Goal: Navigation & Orientation: Find specific page/section

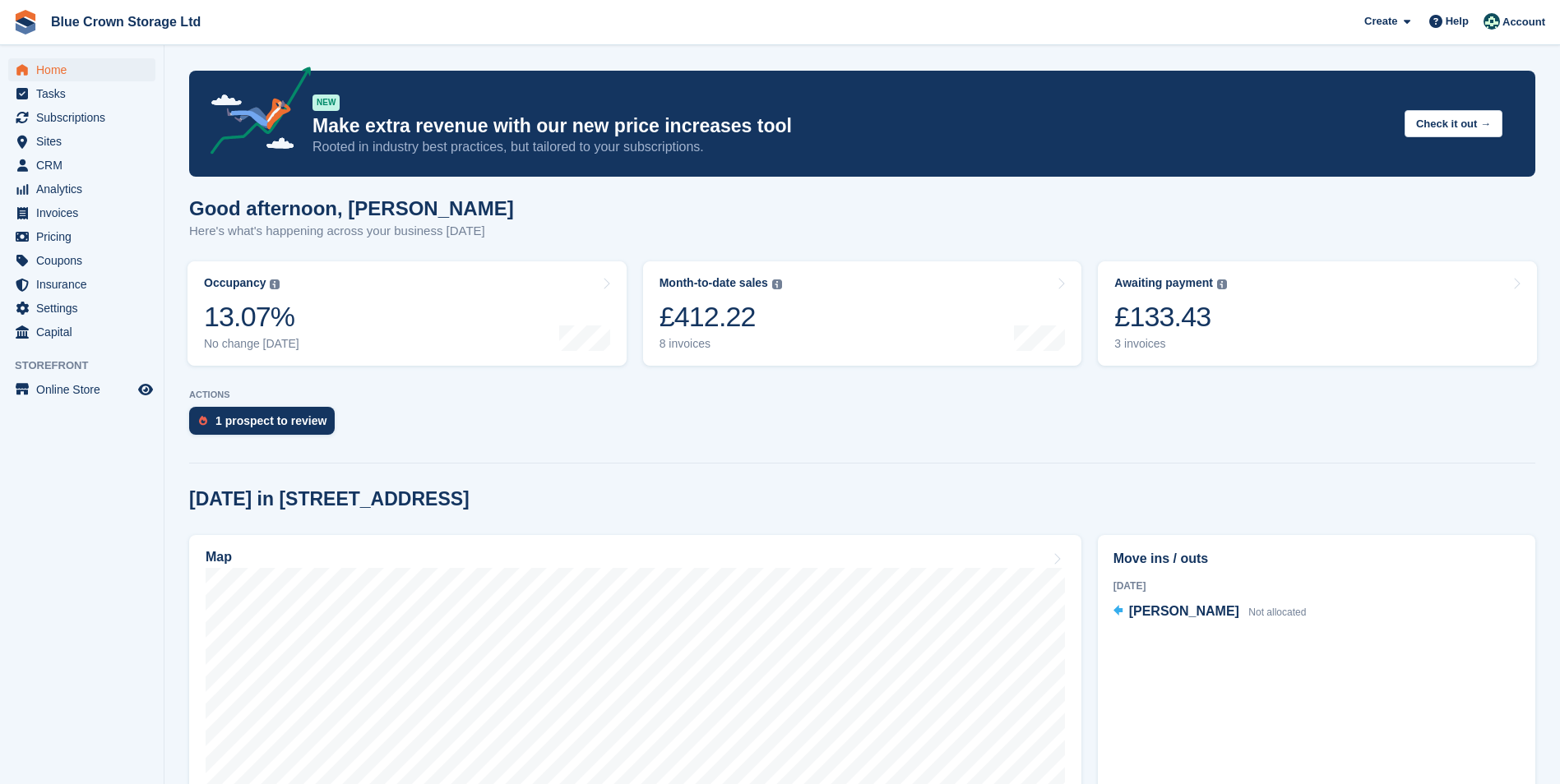
scroll to position [164, 0]
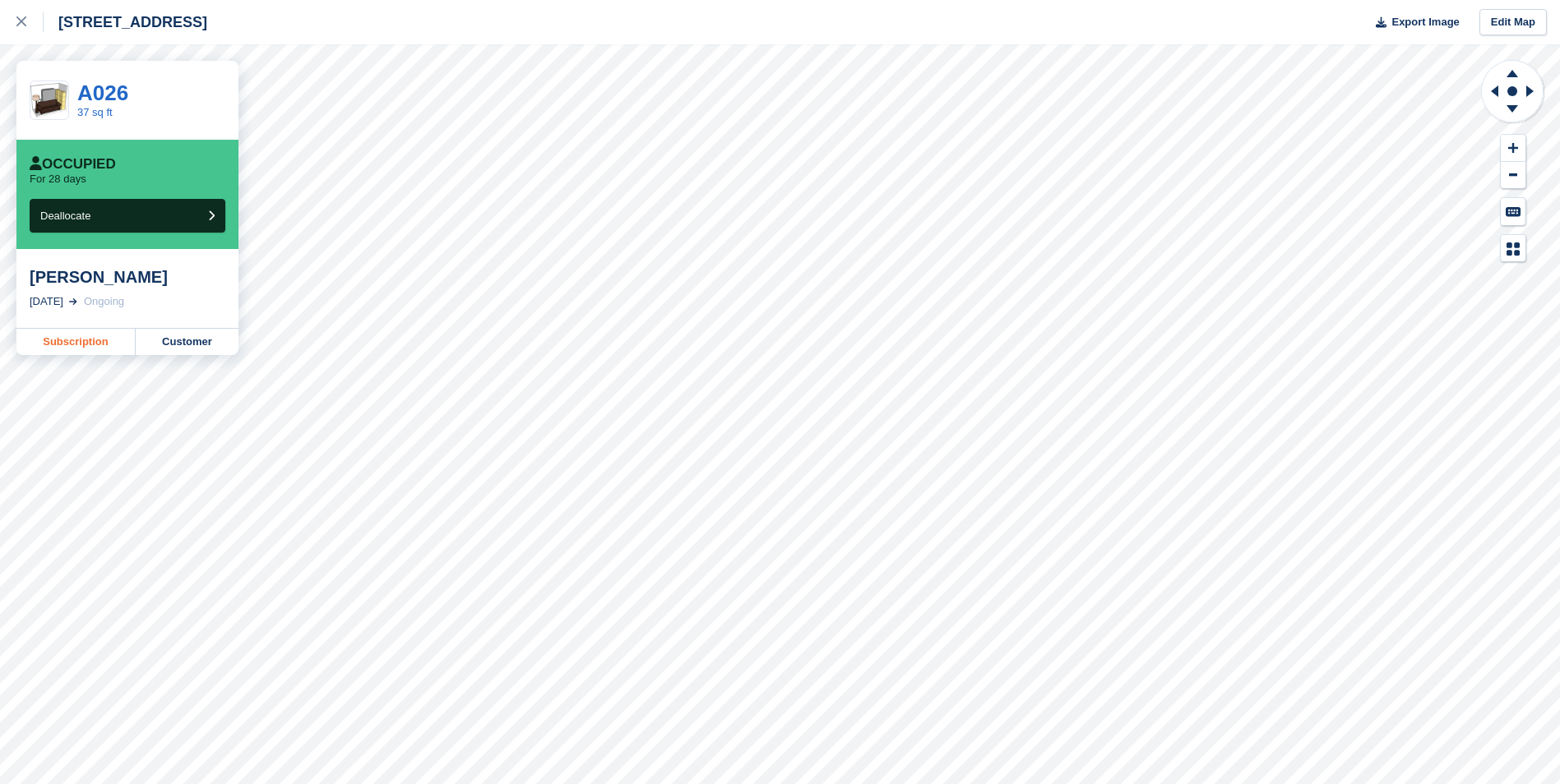
click at [74, 340] on link "Subscription" at bounding box center [75, 341] width 119 height 26
click at [20, 21] on icon at bounding box center [21, 21] width 10 height 10
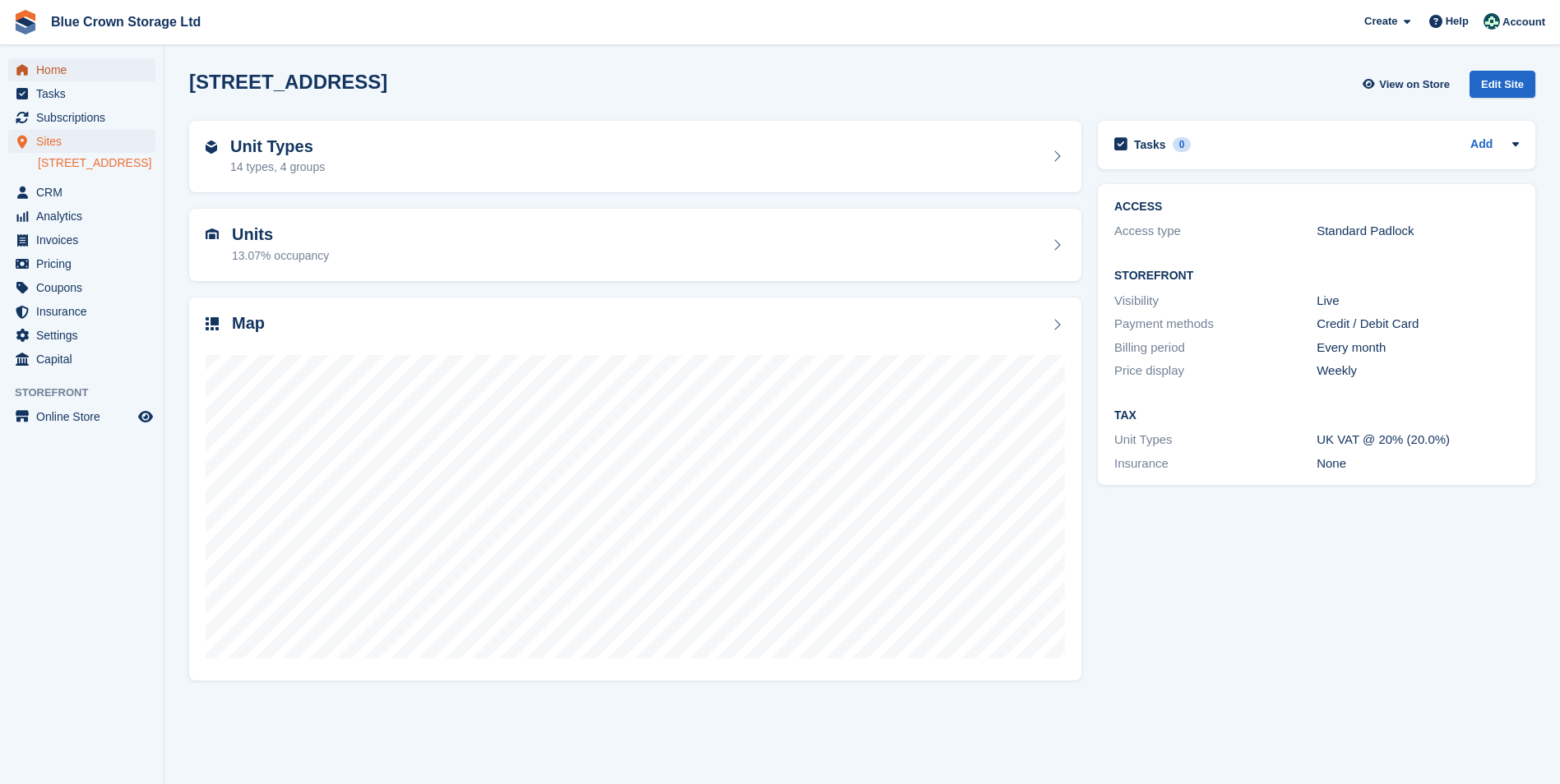
click at [59, 69] on span "Home" at bounding box center [85, 70] width 99 height 23
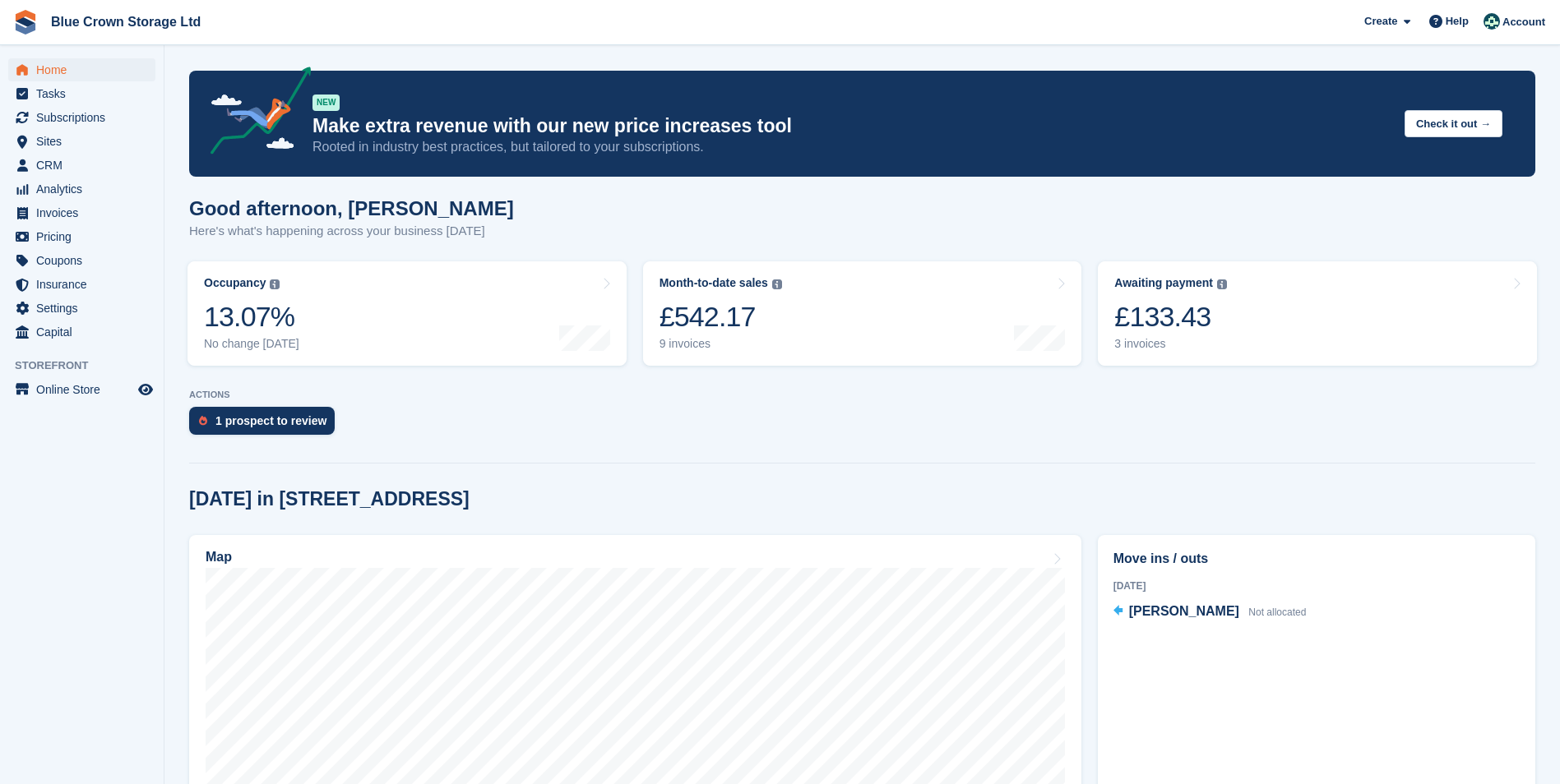
scroll to position [82, 0]
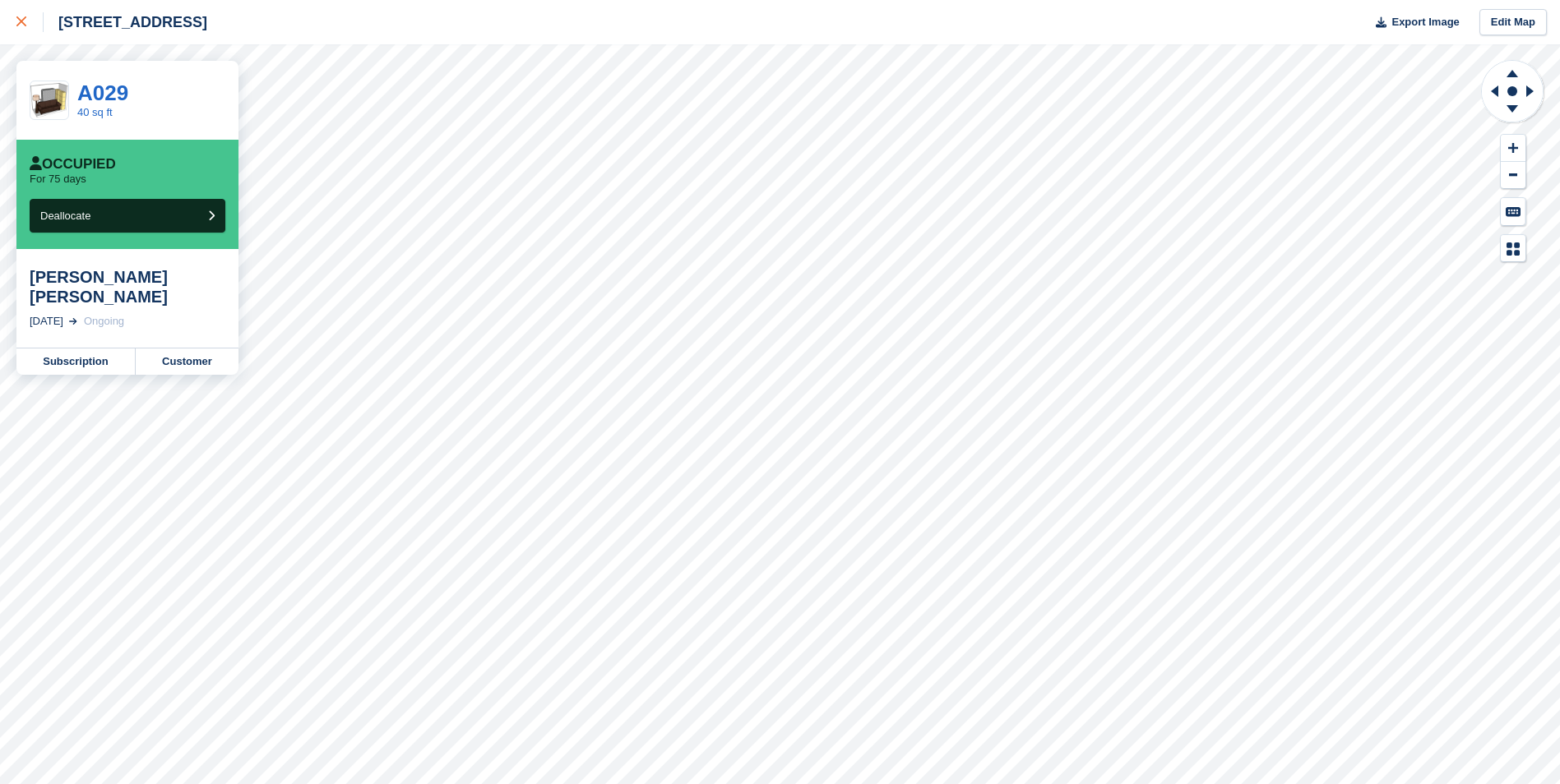
click at [18, 21] on icon at bounding box center [21, 21] width 10 height 10
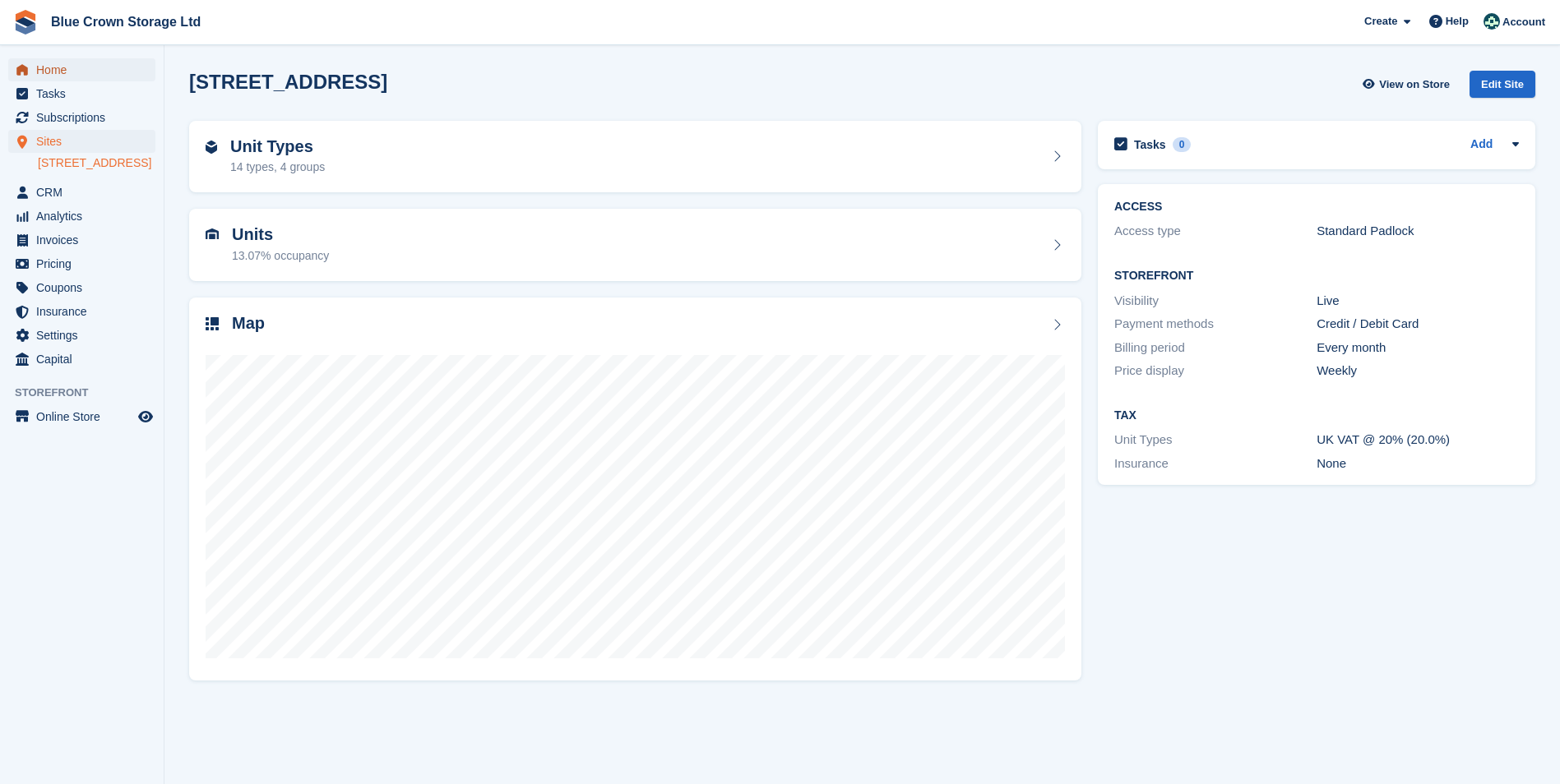
click at [44, 71] on span "Home" at bounding box center [85, 70] width 99 height 23
